Goal: Task Accomplishment & Management: Manage account settings

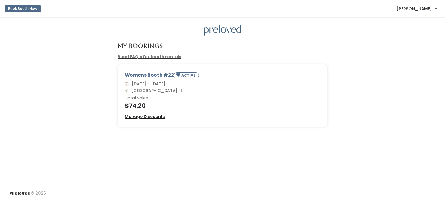
click at [148, 117] on u "Manage Discounts" at bounding box center [145, 117] width 40 height 6
